Goal: Download file/media

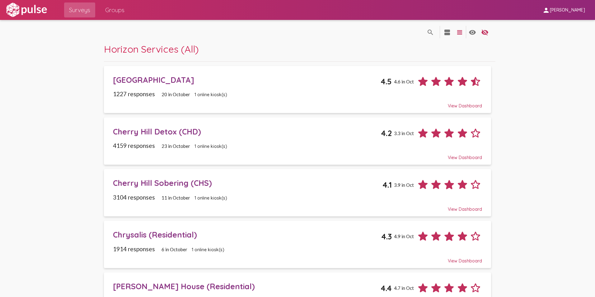
click at [169, 79] on div "[GEOGRAPHIC_DATA]" at bounding box center [247, 80] width 268 height 10
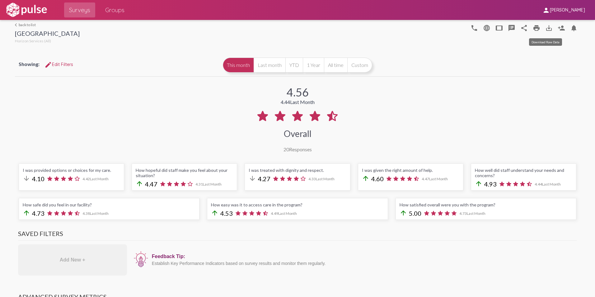
click at [545, 26] on mat-icon "save_alt" at bounding box center [548, 27] width 7 height 7
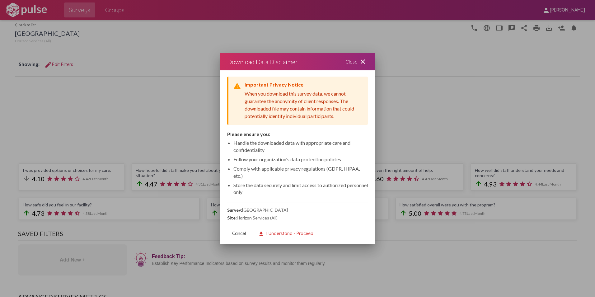
click at [345, 62] on div "Close close" at bounding box center [356, 61] width 37 height 17
